Goal: Task Accomplishment & Management: Complete application form

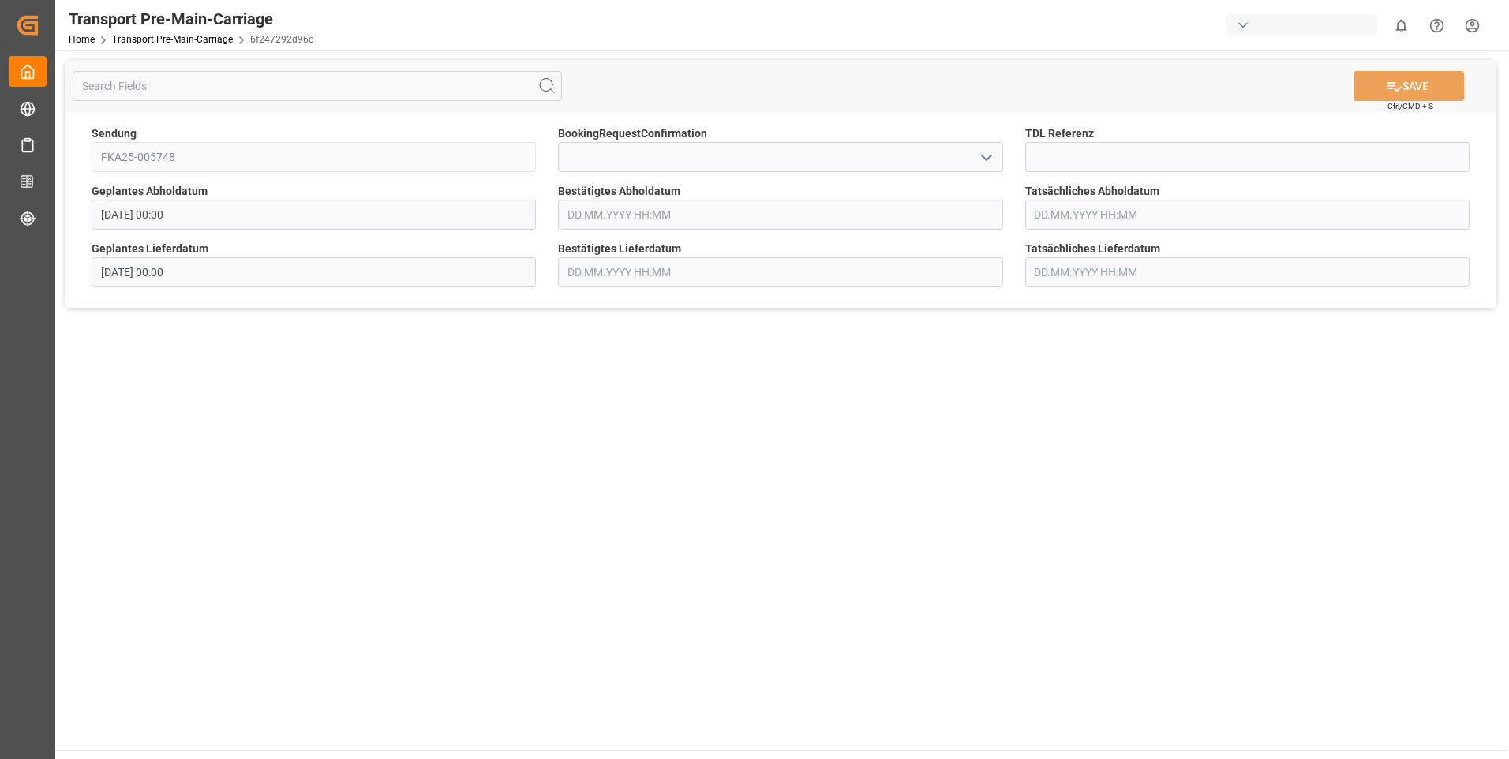
click at [982, 162] on icon "open menu" at bounding box center [986, 157] width 19 height 19
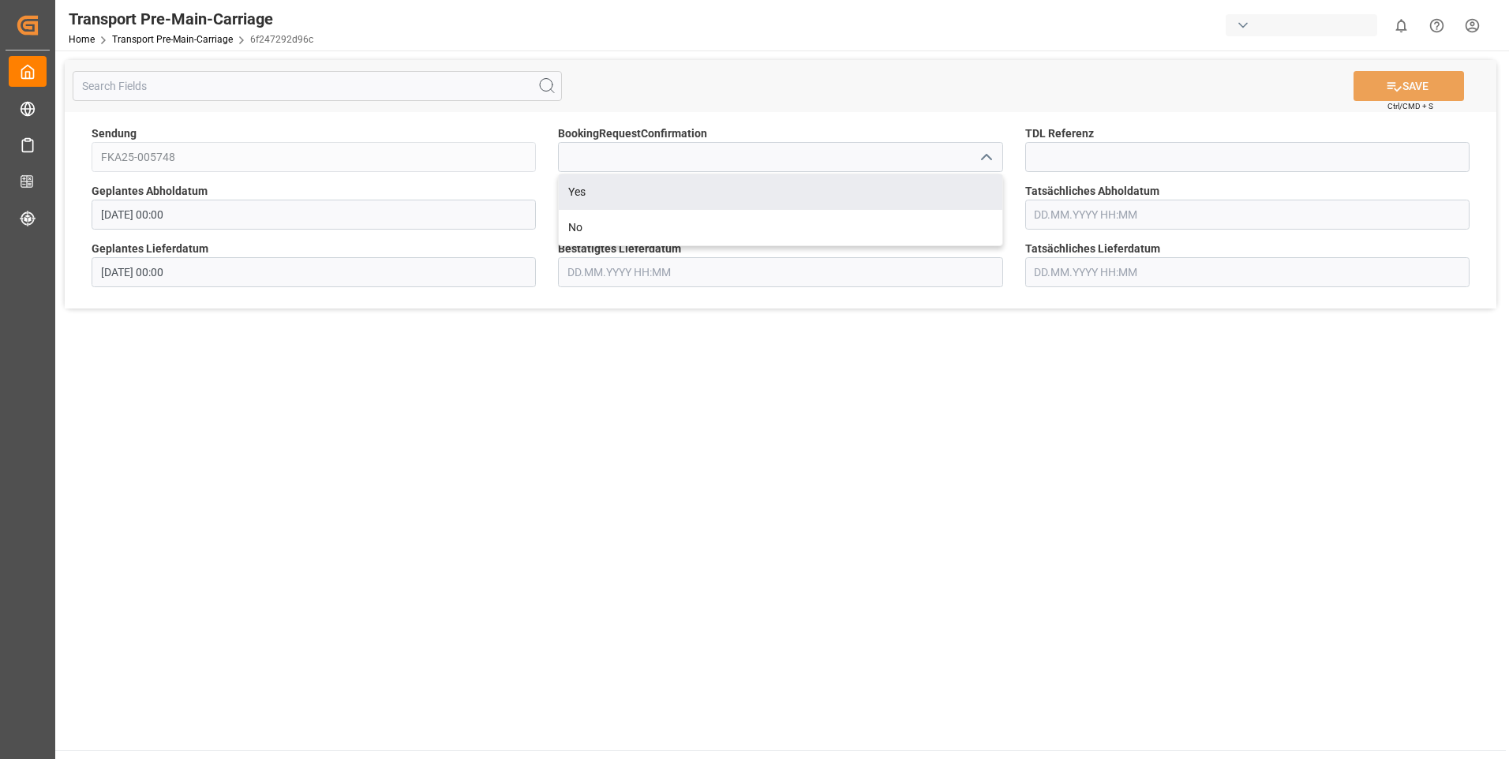
click at [972, 178] on div "Yes" at bounding box center [780, 192] width 443 height 36
type input "Yes"
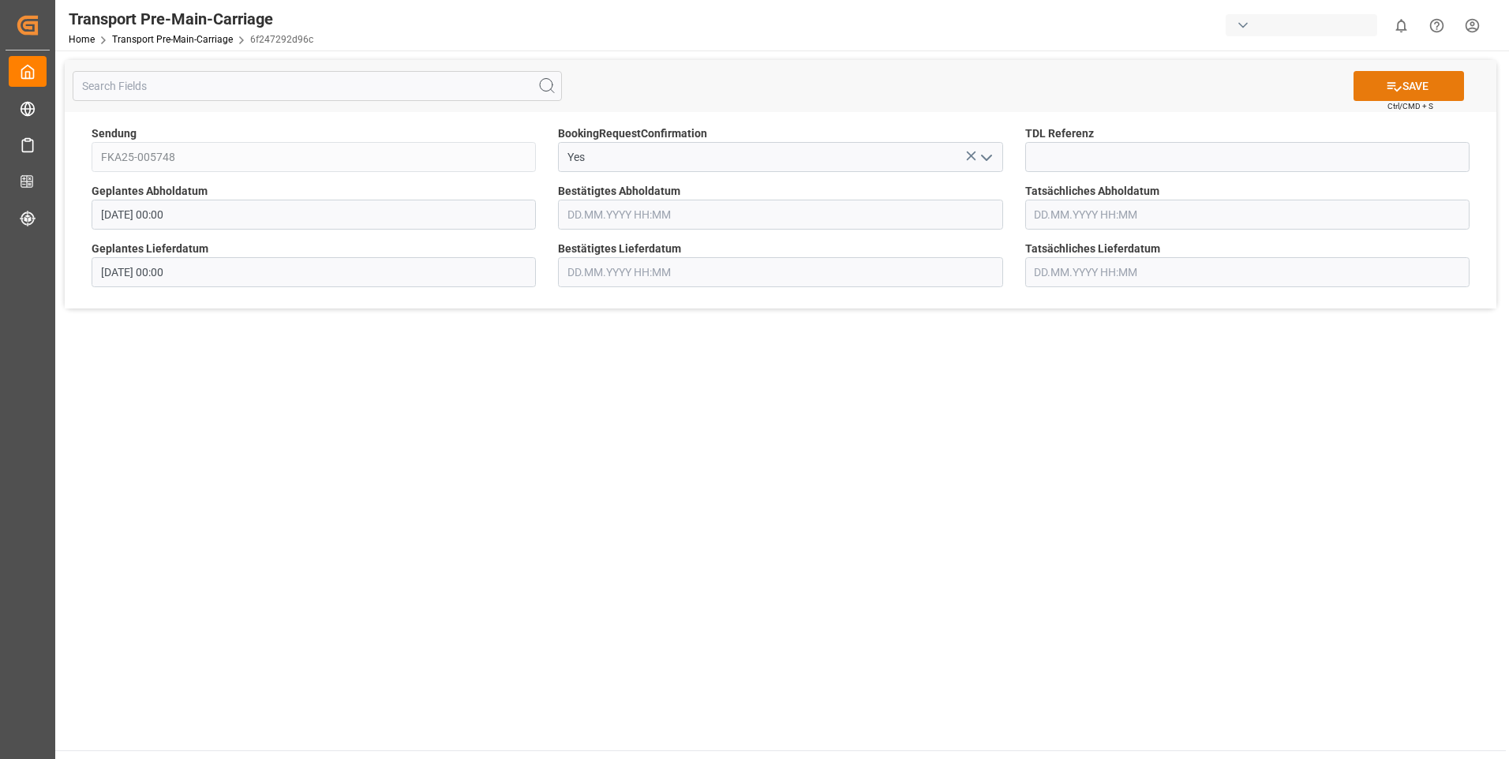
click at [1420, 92] on button "SAVE" at bounding box center [1408, 86] width 110 height 30
click at [980, 156] on icon "open menu" at bounding box center [986, 157] width 19 height 19
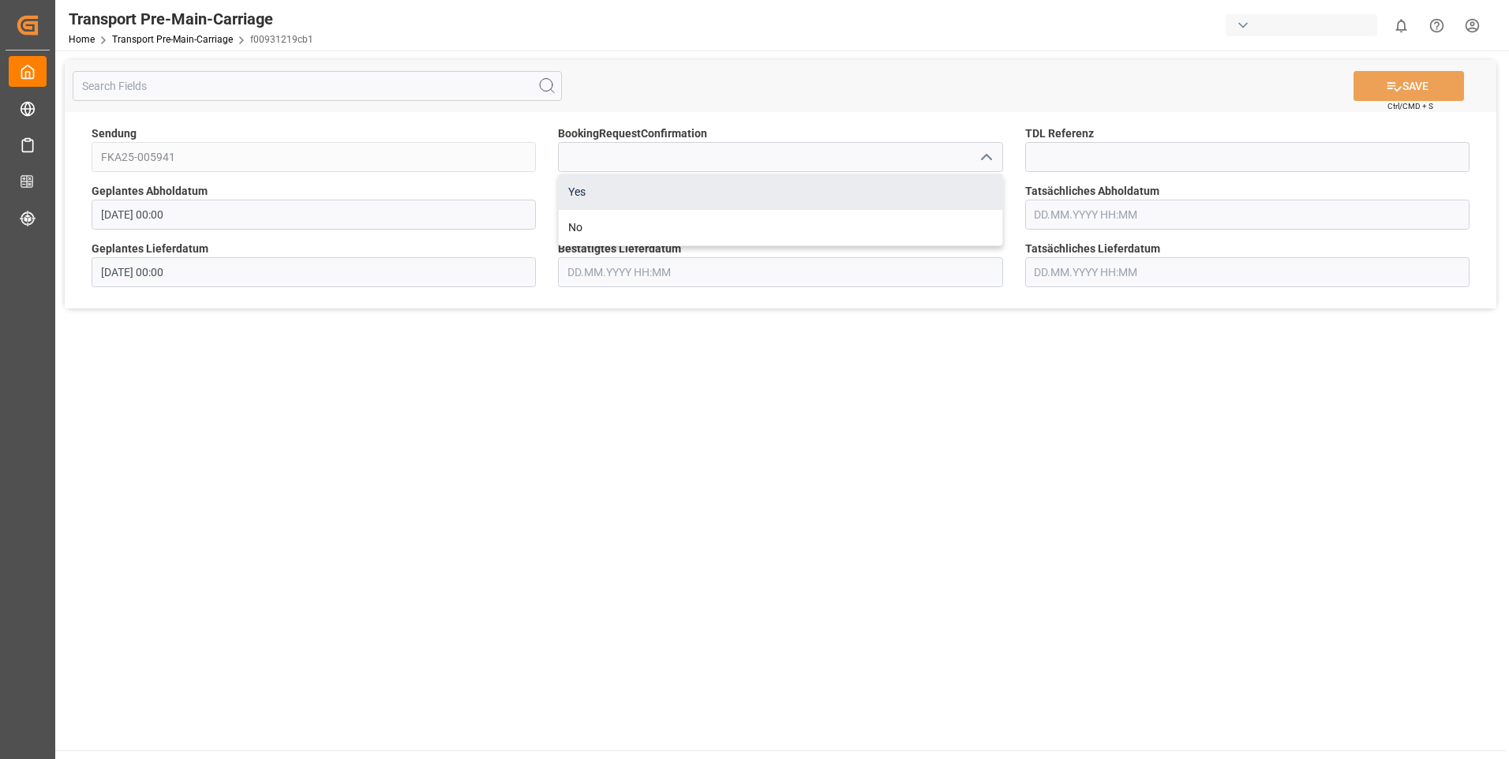
click at [969, 189] on div "Yes" at bounding box center [780, 192] width 443 height 36
type input "Yes"
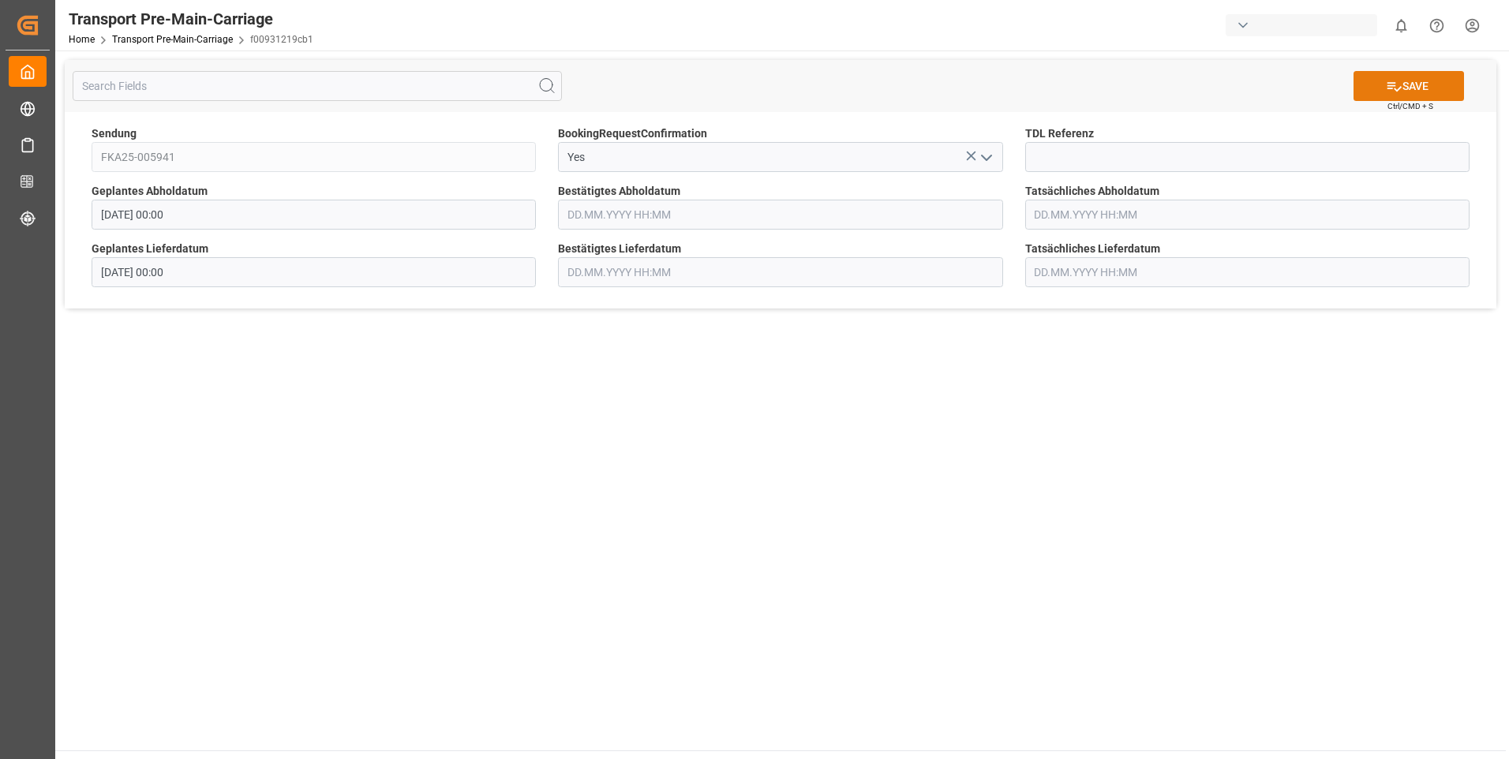
click at [1359, 92] on button "SAVE" at bounding box center [1408, 86] width 110 height 30
